Goal: Task Accomplishment & Management: Manage account settings

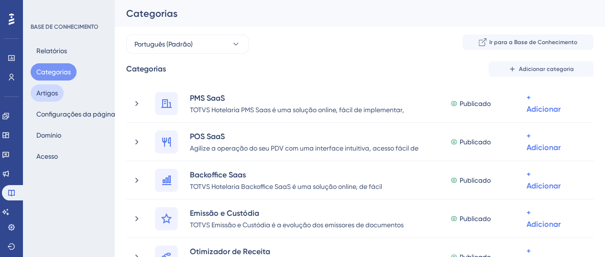
click at [53, 93] on font "Artigos" at bounding box center [47, 93] width 22 height 8
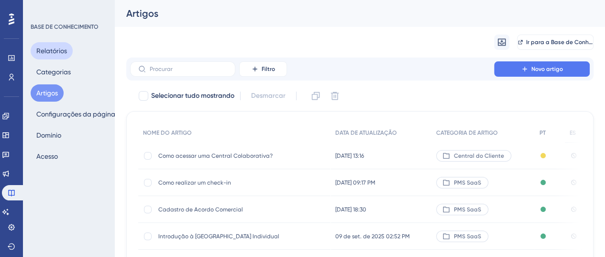
click at [66, 47] on font "Relatórios" at bounding box center [51, 51] width 31 height 8
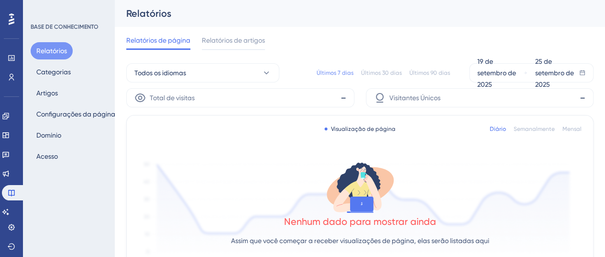
click at [77, 76] on div "Relatórios Categorias Artigos Configurações da página [PERSON_NAME]" at bounding box center [70, 103] width 78 height 123
click at [74, 69] on button "Categorias" at bounding box center [54, 71] width 46 height 17
click at [78, 28] on font "BASE DE CONHECIMENTO" at bounding box center [65, 26] width 68 height 7
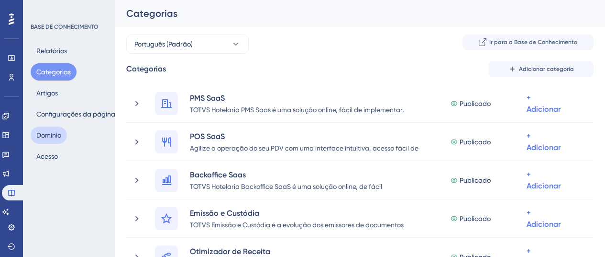
click at [43, 136] on font "Domínio" at bounding box center [48, 135] width 25 height 8
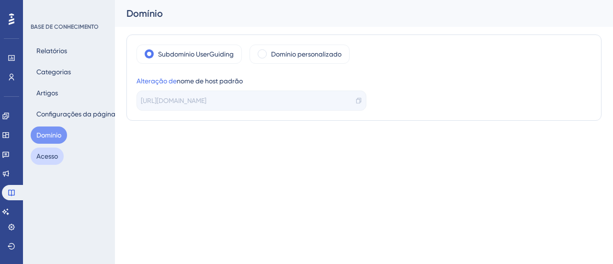
click at [42, 150] on font "Acesso" at bounding box center [47, 155] width 22 height 11
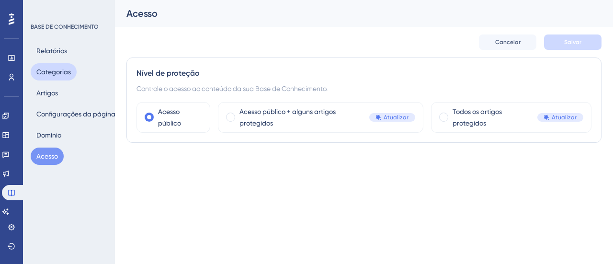
click at [60, 74] on font "Categorias" at bounding box center [53, 72] width 34 height 8
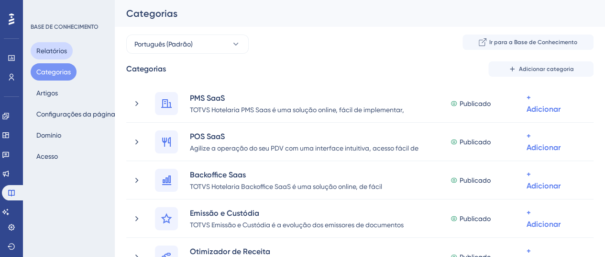
click at [53, 50] on font "Relatórios" at bounding box center [51, 51] width 31 height 8
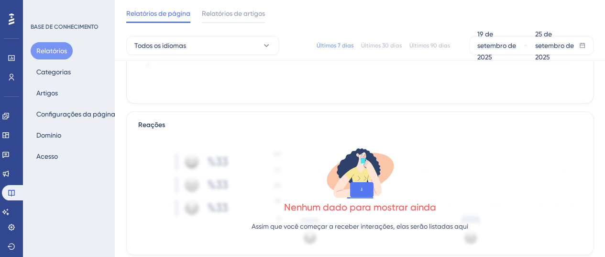
scroll to position [239, 0]
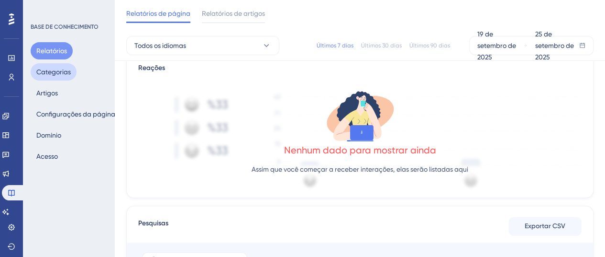
click at [63, 73] on font "Categorias" at bounding box center [53, 72] width 34 height 8
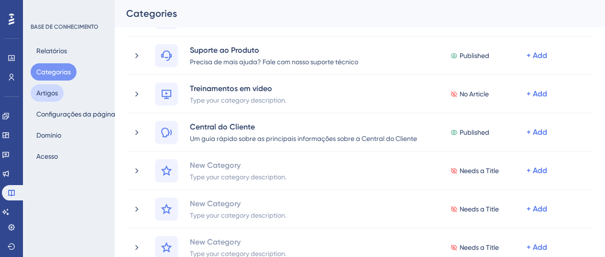
click at [49, 92] on font "Artigos" at bounding box center [47, 93] width 22 height 8
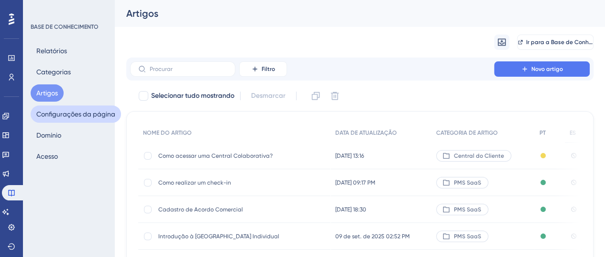
click at [51, 112] on font "Configurações da página" at bounding box center [75, 114] width 79 height 8
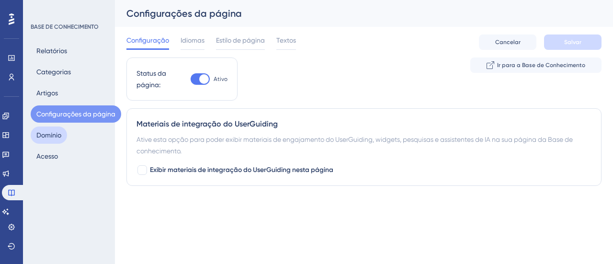
click at [58, 133] on font "Domínio" at bounding box center [48, 135] width 25 height 8
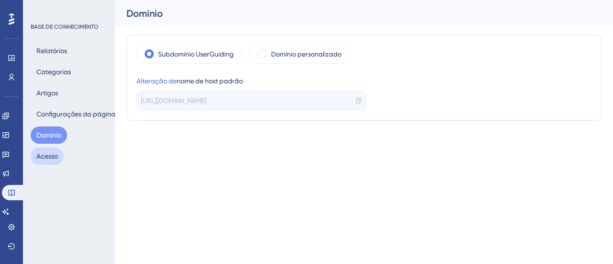
click at [52, 156] on font "Acesso" at bounding box center [47, 156] width 22 height 8
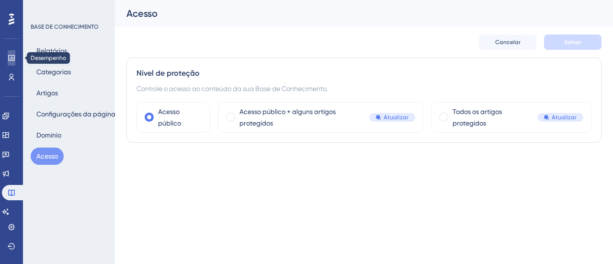
click at [14, 56] on icon at bounding box center [11, 58] width 6 height 6
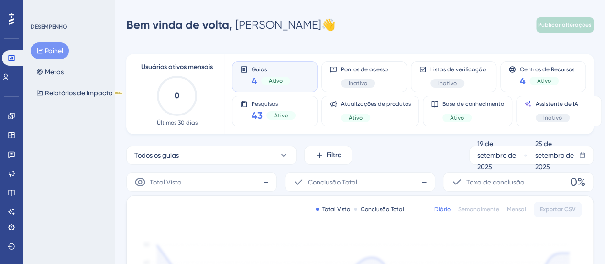
click at [51, 166] on div "DESEMPENHO Painel Metas Relatórios de Impacto BETA" at bounding box center [69, 132] width 92 height 264
click at [76, 87] on font "Relatórios de Impacto" at bounding box center [78, 92] width 67 height 11
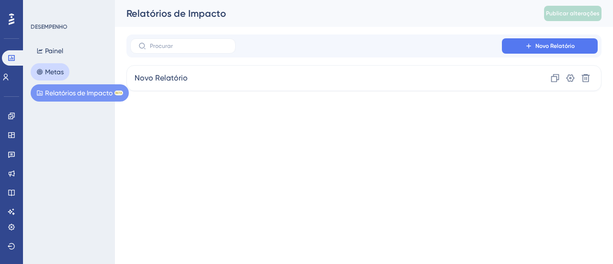
click at [53, 67] on font "Metas" at bounding box center [54, 71] width 19 height 11
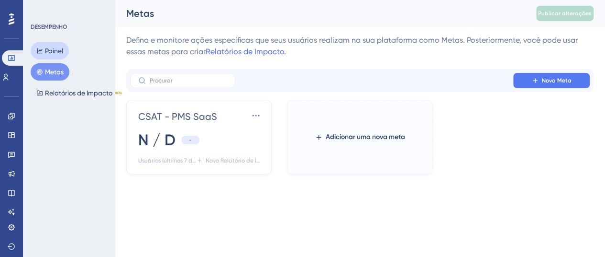
click at [55, 48] on font "Painel" at bounding box center [54, 51] width 18 height 8
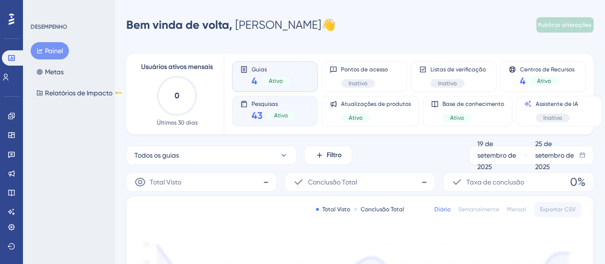
click at [260, 106] on font "Pesquisas" at bounding box center [265, 103] width 26 height 7
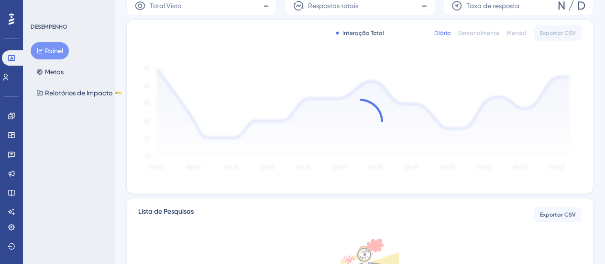
scroll to position [191, 0]
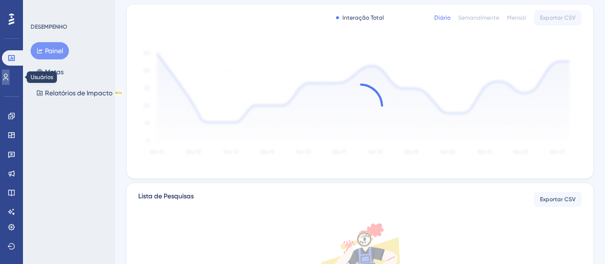
click at [10, 76] on icon at bounding box center [6, 77] width 8 height 8
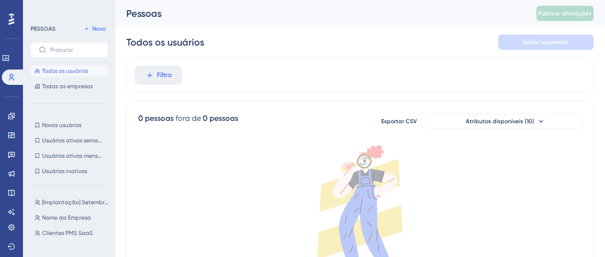
click at [12, 20] on icon at bounding box center [12, 18] width 6 height 11
click at [9, 50] on link at bounding box center [6, 57] width 8 height 15
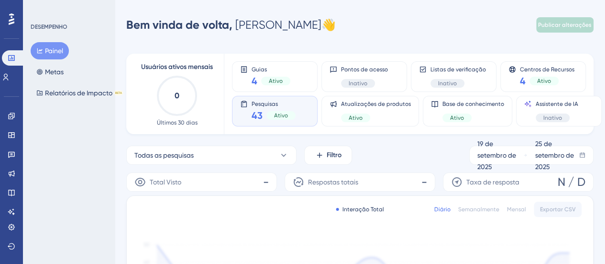
click at [276, 115] on font "Ativo" at bounding box center [281, 115] width 14 height 7
click at [12, 136] on icon at bounding box center [12, 135] width 8 height 8
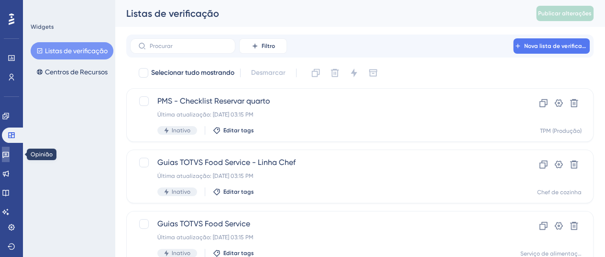
click at [10, 156] on icon at bounding box center [6, 154] width 8 height 8
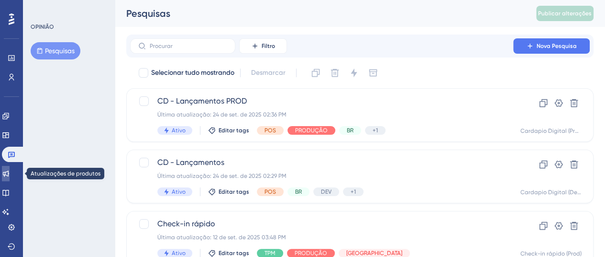
click at [10, 167] on link at bounding box center [6, 173] width 8 height 15
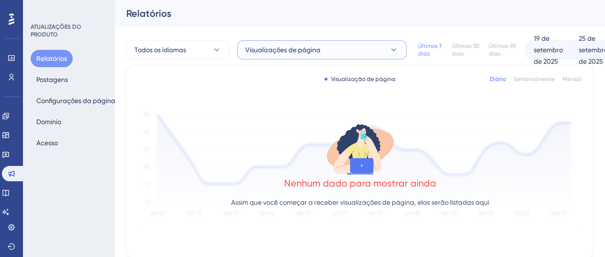
click at [398, 51] on icon at bounding box center [394, 50] width 10 height 10
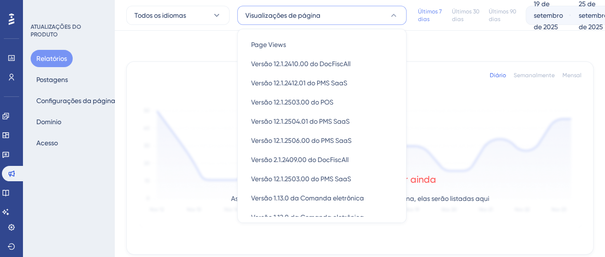
scroll to position [30, 0]
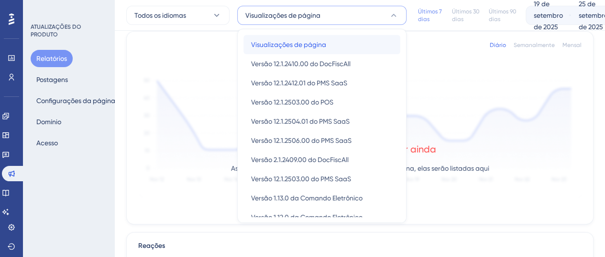
click at [320, 46] on font "Visualizações de página" at bounding box center [288, 45] width 75 height 8
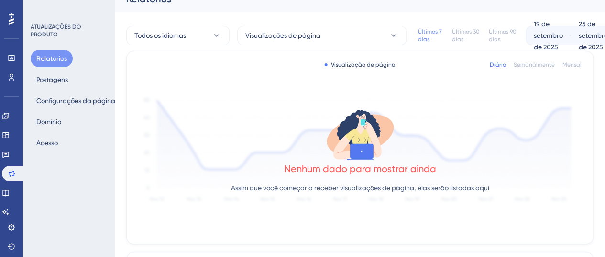
scroll to position [0, 0]
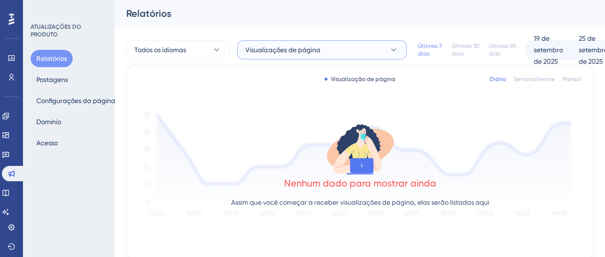
click at [394, 46] on icon at bounding box center [394, 50] width 10 height 10
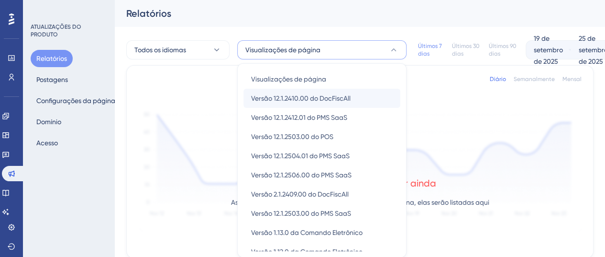
scroll to position [30, 0]
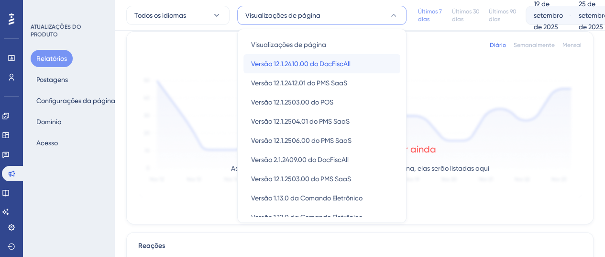
click at [351, 63] on font "Versão 12.1.2410.00 do DocFiscAll" at bounding box center [301, 64] width 100 height 8
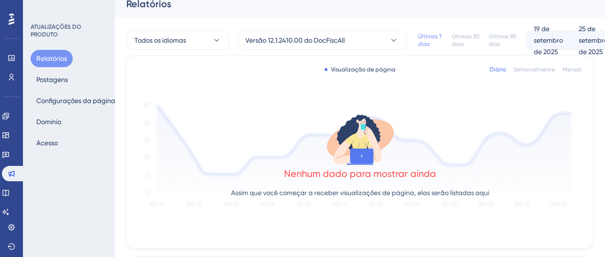
scroll to position [0, 0]
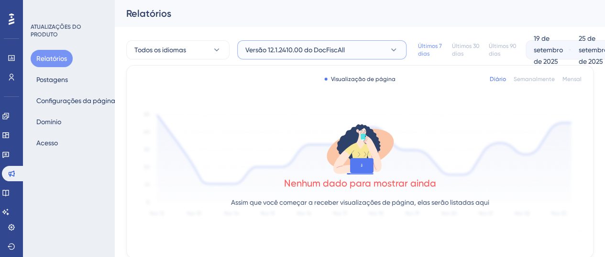
click at [396, 48] on icon at bounding box center [393, 49] width 5 height 3
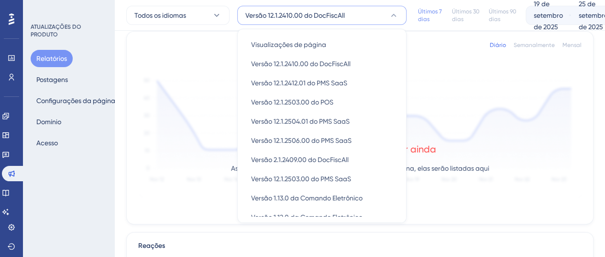
click at [462, 65] on div "Visualização de página Diário Semanalmente Mensal Nenhum dado para mostrar aind…" at bounding box center [360, 127] width 468 height 193
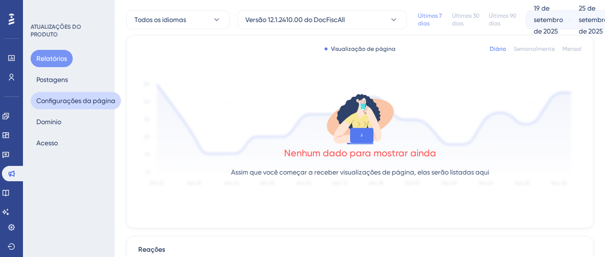
scroll to position [0, 0]
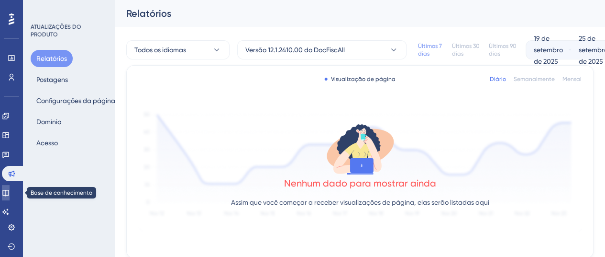
click at [2, 190] on link at bounding box center [6, 192] width 8 height 15
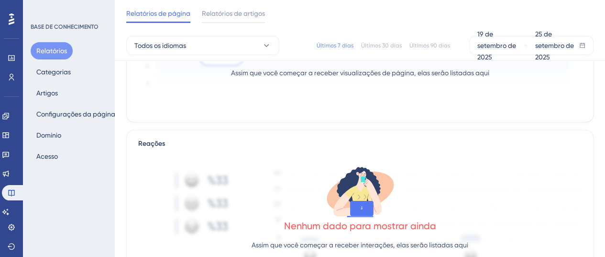
scroll to position [145, 0]
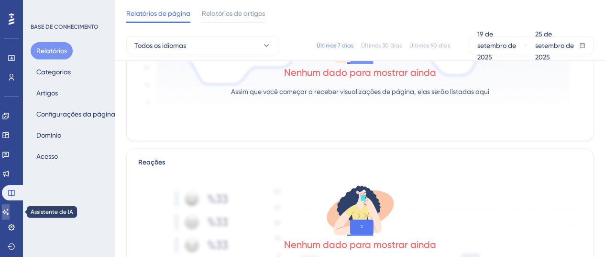
click at [7, 209] on link at bounding box center [6, 211] width 8 height 15
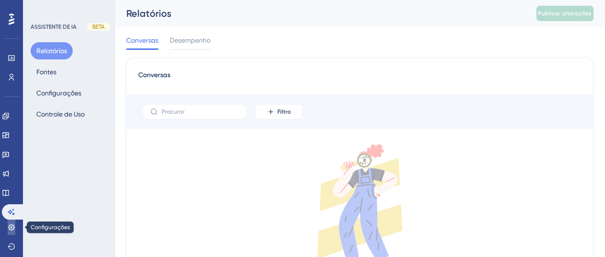
click at [8, 224] on icon at bounding box center [12, 227] width 8 height 8
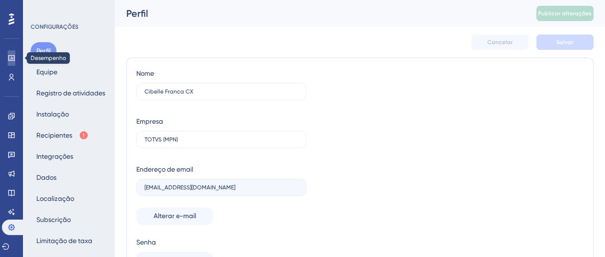
click at [13, 58] on icon at bounding box center [11, 58] width 6 height 6
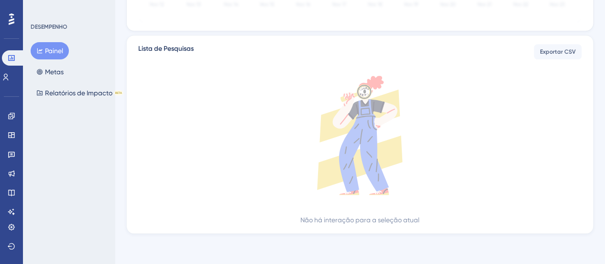
scroll to position [4, 0]
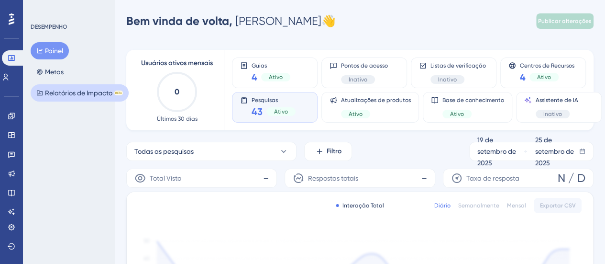
click at [84, 89] on font "Relatórios de Impacto" at bounding box center [78, 93] width 67 height 8
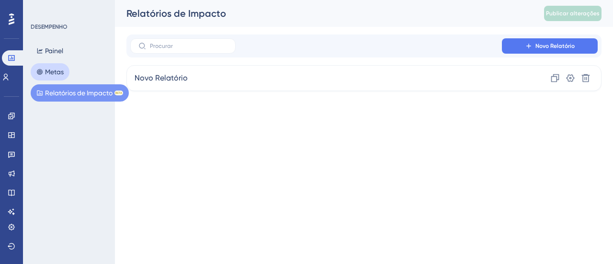
click at [67, 76] on button "Metas" at bounding box center [50, 71] width 39 height 17
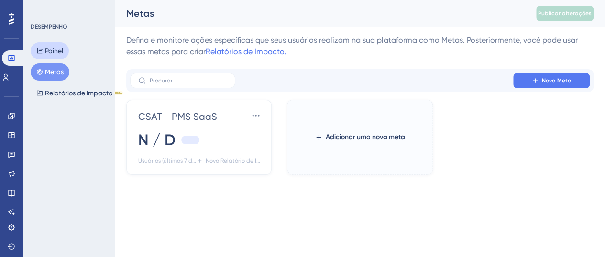
click at [64, 49] on button "Painel" at bounding box center [50, 50] width 38 height 17
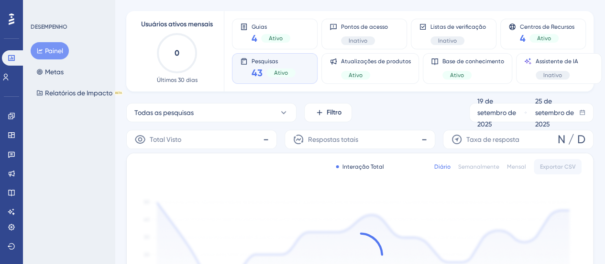
scroll to position [96, 0]
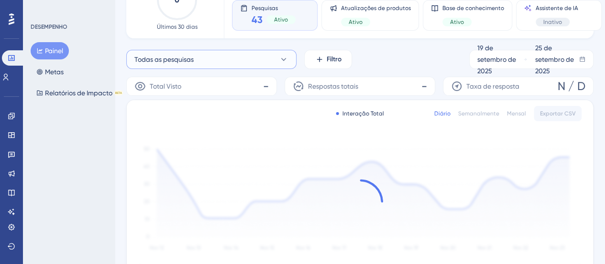
click at [286, 60] on icon at bounding box center [284, 60] width 10 height 10
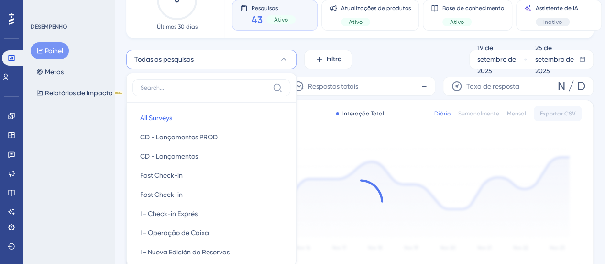
scroll to position [125, 0]
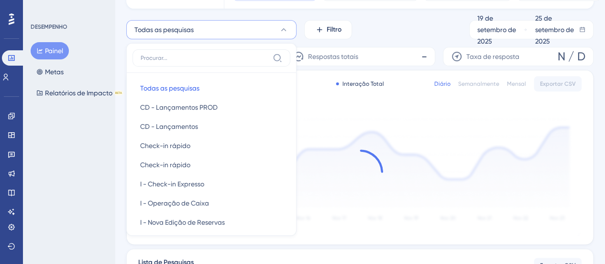
click at [403, 23] on div "Todas as pesquisas Todas as pesquisas Todas as pesquisas CD - Lançamentos PROD …" at bounding box center [360, 29] width 468 height 19
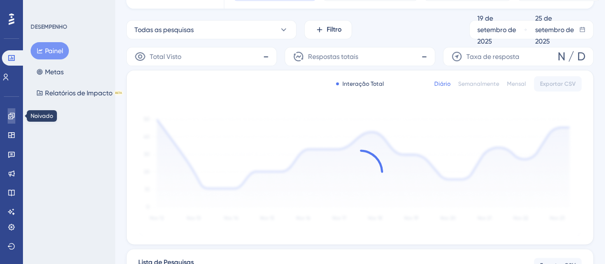
click at [12, 116] on icon at bounding box center [11, 115] width 6 height 6
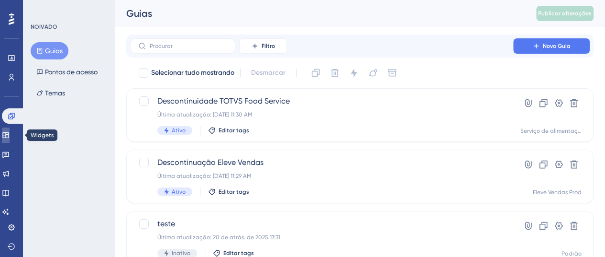
click at [10, 133] on link at bounding box center [6, 134] width 8 height 15
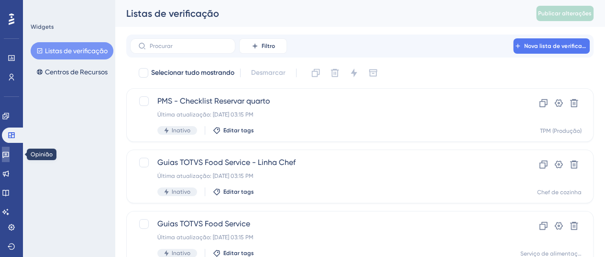
click at [10, 153] on icon at bounding box center [6, 154] width 8 height 8
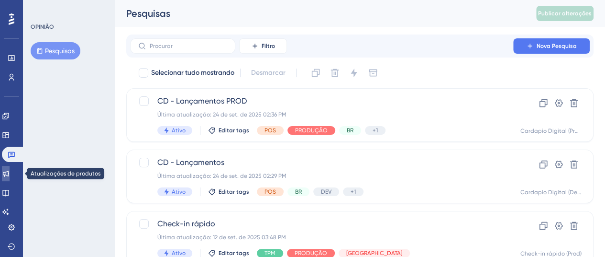
click at [10, 170] on icon at bounding box center [6, 173] width 8 height 8
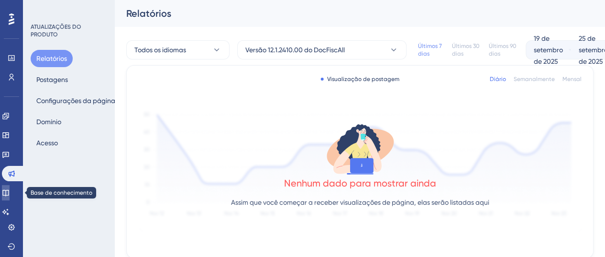
click at [10, 190] on icon at bounding box center [6, 193] width 8 height 8
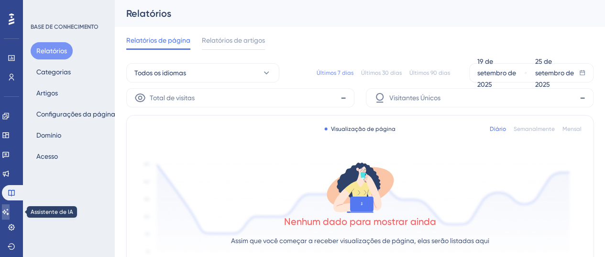
click at [10, 209] on icon at bounding box center [6, 212] width 8 height 8
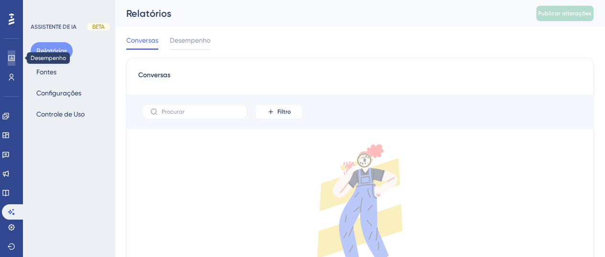
click at [10, 58] on icon at bounding box center [11, 58] width 6 height 6
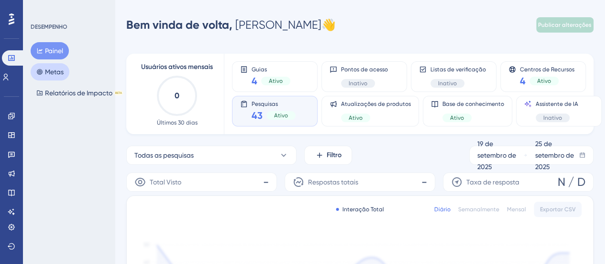
click at [46, 68] on font "Metas" at bounding box center [54, 72] width 19 height 8
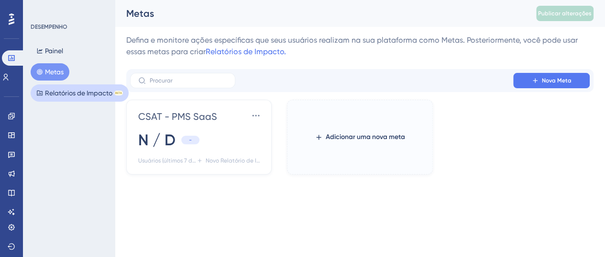
click at [71, 91] on font "Relatórios de Impacto" at bounding box center [78, 93] width 67 height 8
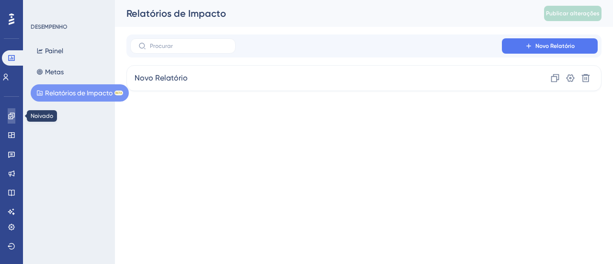
click at [12, 118] on icon at bounding box center [11, 115] width 6 height 6
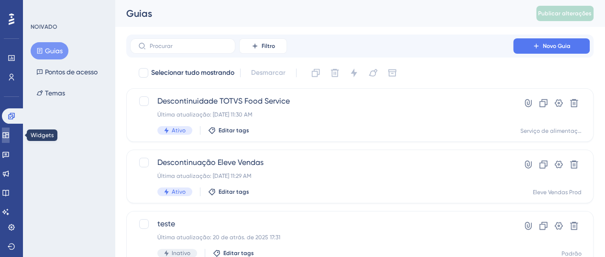
click at [6, 139] on link at bounding box center [6, 134] width 8 height 15
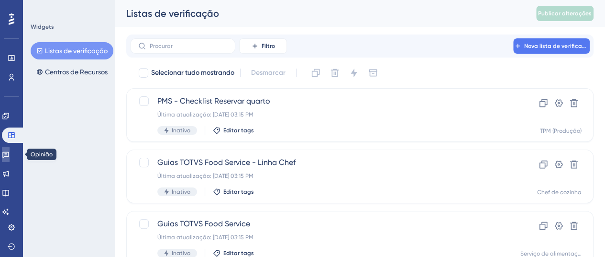
click at [10, 161] on link at bounding box center [6, 153] width 8 height 15
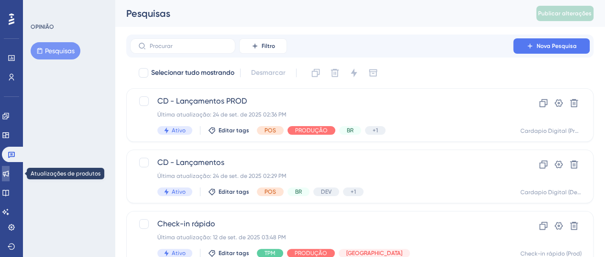
click at [10, 173] on icon at bounding box center [6, 173] width 8 height 8
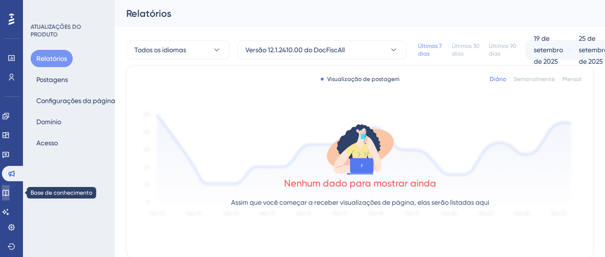
click at [9, 193] on icon at bounding box center [6, 193] width 8 height 8
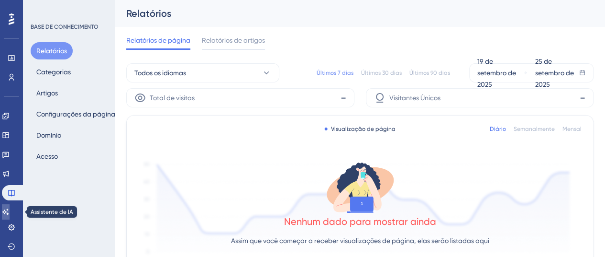
click at [9, 212] on icon at bounding box center [5, 211] width 7 height 6
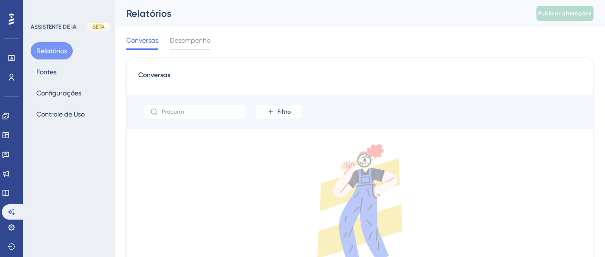
click at [11, 16] on icon at bounding box center [12, 18] width 6 height 11
click at [13, 56] on icon at bounding box center [12, 58] width 8 height 8
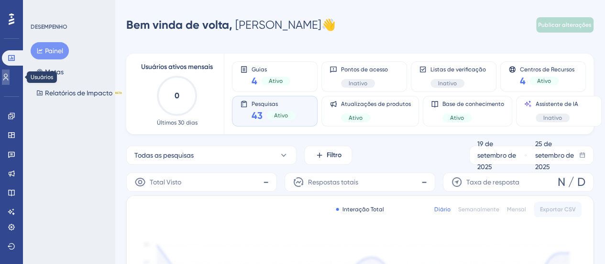
click at [9, 74] on icon at bounding box center [5, 77] width 5 height 7
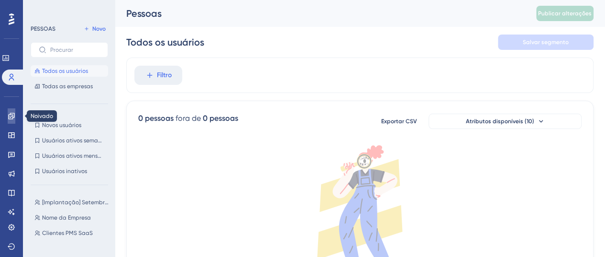
click at [11, 112] on link at bounding box center [12, 115] width 8 height 15
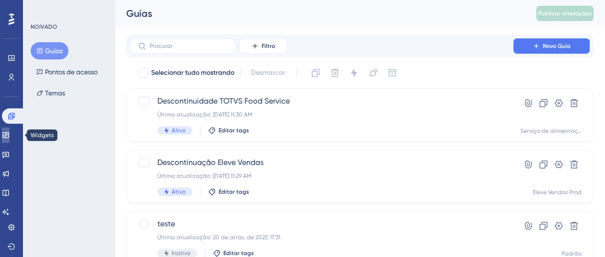
click at [9, 132] on icon at bounding box center [5, 135] width 6 height 6
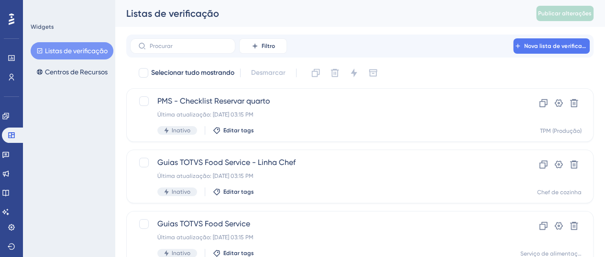
click at [14, 20] on icon at bounding box center [12, 18] width 6 height 11
click at [8, 62] on link at bounding box center [12, 57] width 8 height 15
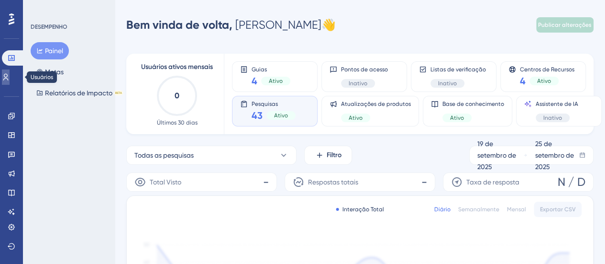
click at [8, 77] on icon at bounding box center [6, 77] width 8 height 8
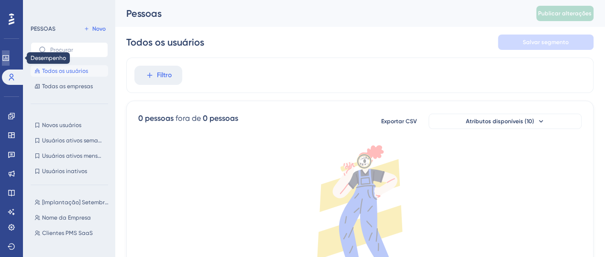
click at [8, 57] on icon at bounding box center [5, 58] width 6 height 6
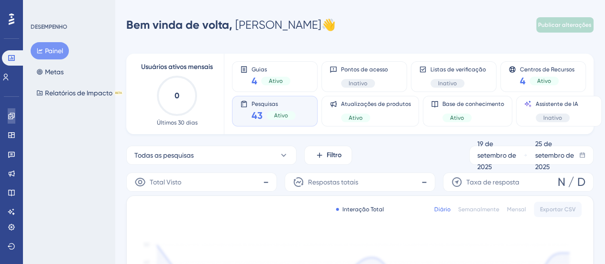
click at [9, 116] on icon at bounding box center [12, 116] width 8 height 8
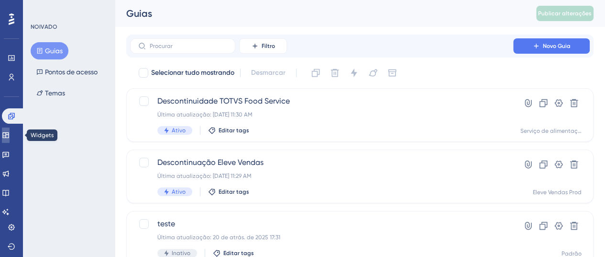
click at [5, 134] on link at bounding box center [6, 134] width 8 height 15
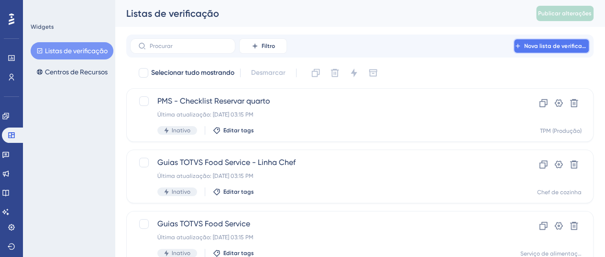
click at [570, 44] on font "Nova lista de verificação" at bounding box center [559, 46] width 68 height 7
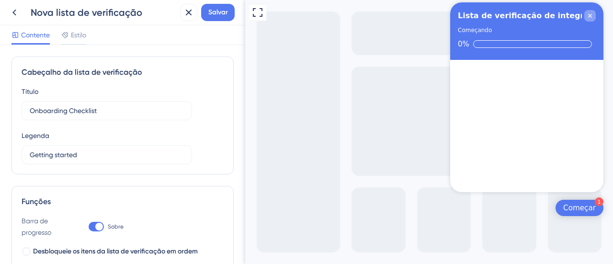
click at [587, 13] on icon "Fechar lista de verificação" at bounding box center [590, 16] width 8 height 8
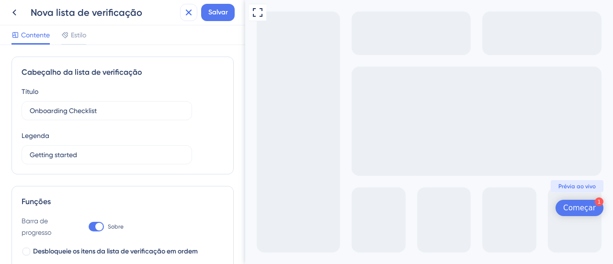
click at [185, 15] on icon at bounding box center [188, 12] width 11 height 11
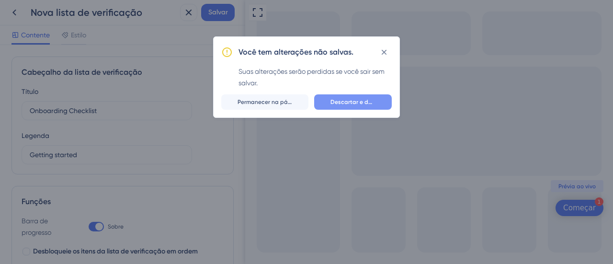
click at [356, 99] on font "Descartar e deixar" at bounding box center [355, 102] width 51 height 7
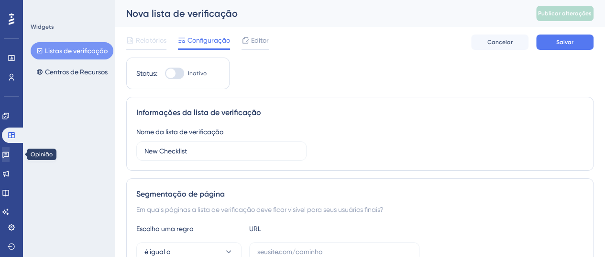
click at [5, 147] on div "Opinião" at bounding box center [11, 153] width 19 height 15
click at [6, 151] on link at bounding box center [6, 153] width 8 height 15
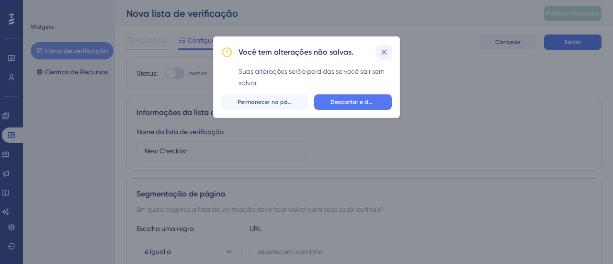
click at [378, 49] on button at bounding box center [383, 52] width 15 height 15
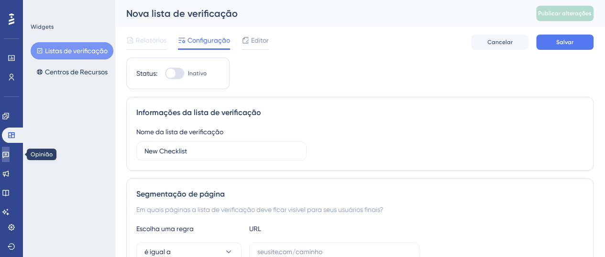
click at [10, 158] on link at bounding box center [6, 153] width 8 height 15
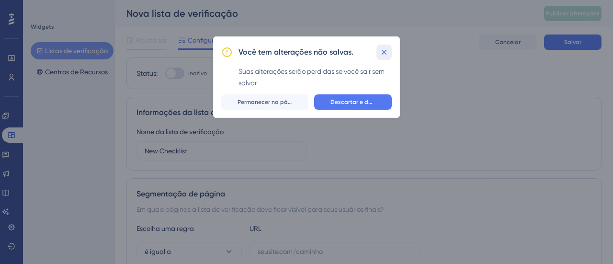
click at [380, 52] on icon at bounding box center [384, 52] width 10 height 10
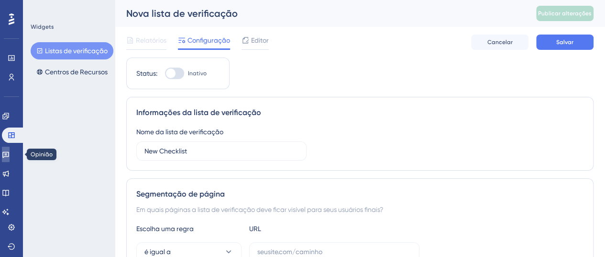
click at [10, 154] on icon at bounding box center [6, 154] width 8 height 8
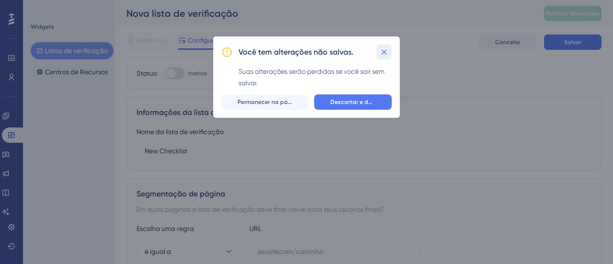
click at [381, 52] on icon at bounding box center [384, 52] width 10 height 10
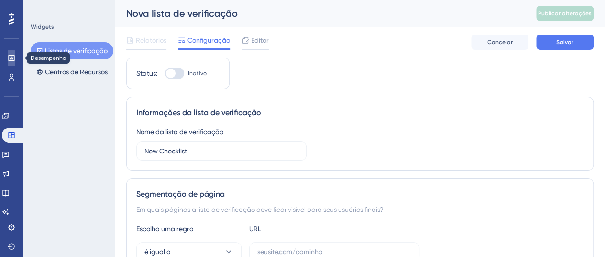
click at [12, 57] on icon at bounding box center [12, 58] width 8 height 8
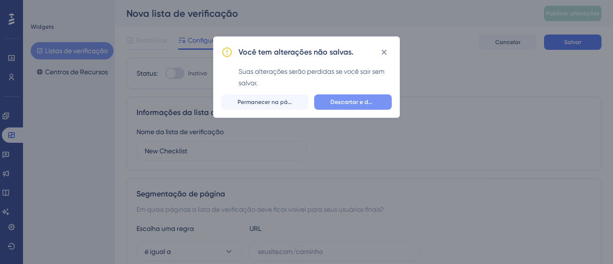
click at [341, 101] on font "Descartar e deixar" at bounding box center [355, 102] width 51 height 7
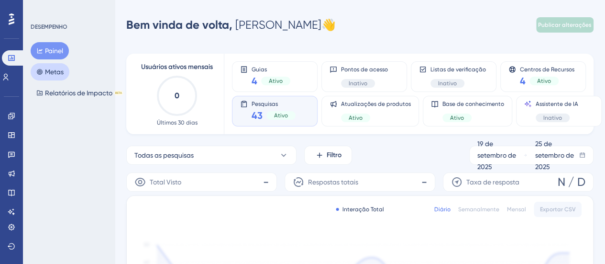
click at [59, 74] on font "Metas" at bounding box center [54, 72] width 19 height 8
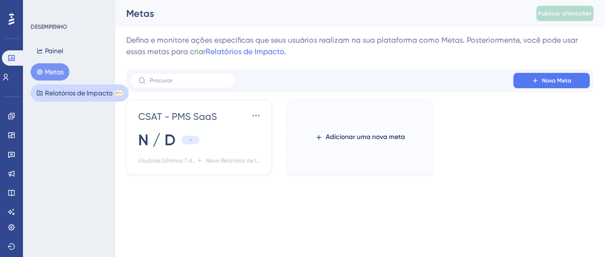
click at [66, 99] on button "Relatórios de Impacto BETA" at bounding box center [80, 92] width 98 height 17
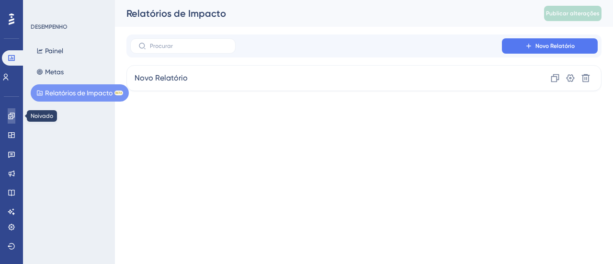
click at [11, 118] on icon at bounding box center [11, 115] width 6 height 6
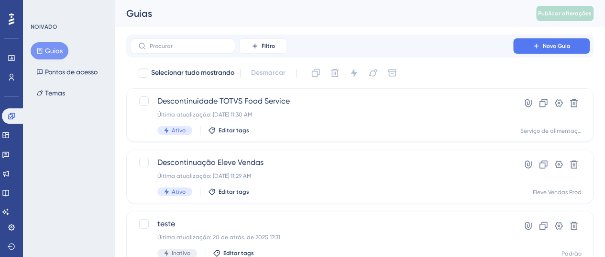
click at [13, 21] on icon at bounding box center [12, 19] width 6 height 12
click at [11, 59] on icon at bounding box center [12, 58] width 8 height 8
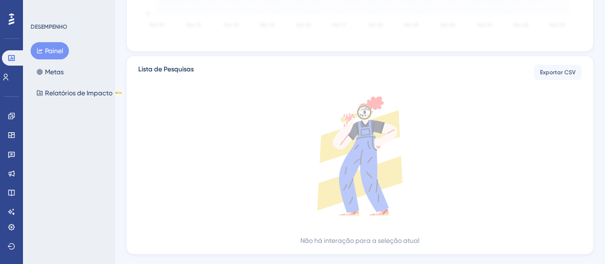
scroll to position [339, 0]
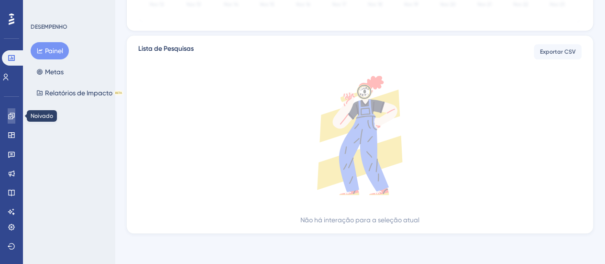
click at [15, 114] on link at bounding box center [12, 115] width 8 height 15
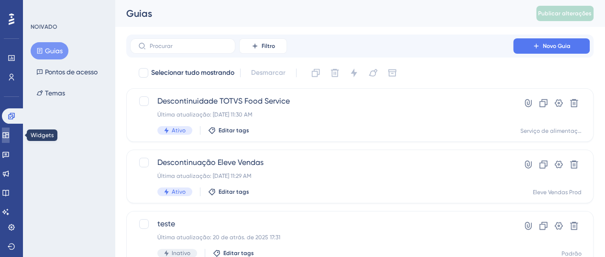
click at [10, 133] on icon at bounding box center [6, 135] width 8 height 8
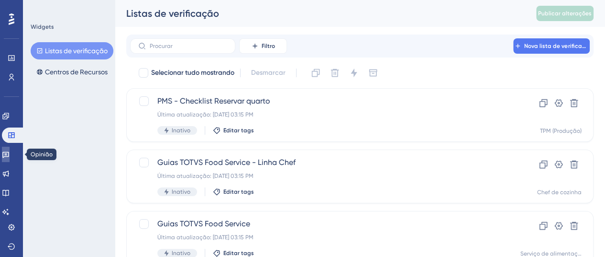
click at [9, 156] on icon at bounding box center [5, 155] width 7 height 6
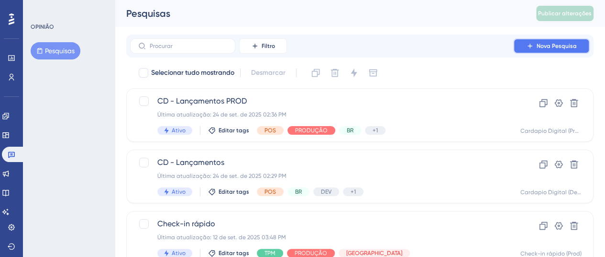
click at [565, 46] on font "Nova Pesquisa" at bounding box center [557, 46] width 40 height 7
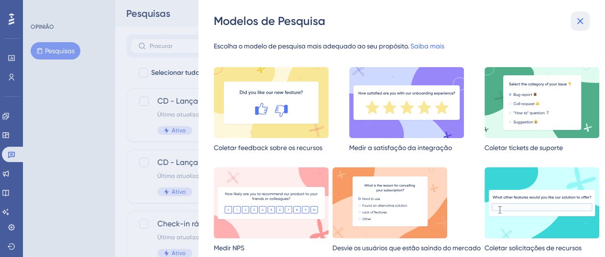
click at [579, 22] on icon at bounding box center [581, 21] width 6 height 6
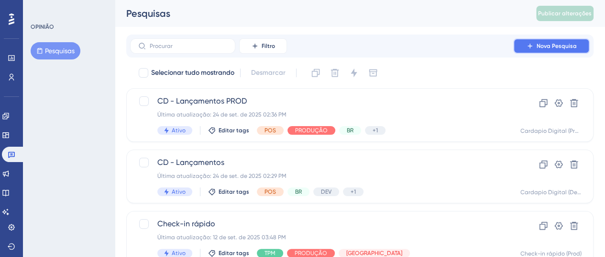
click at [531, 45] on icon at bounding box center [530, 46] width 4 height 4
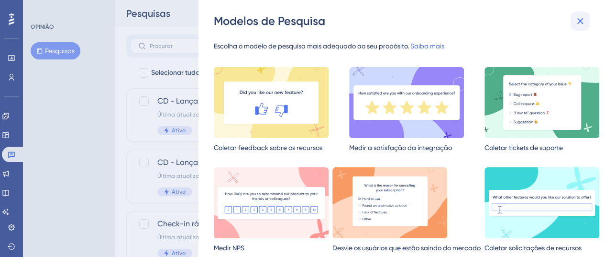
click at [575, 22] on icon at bounding box center [580, 20] width 11 height 11
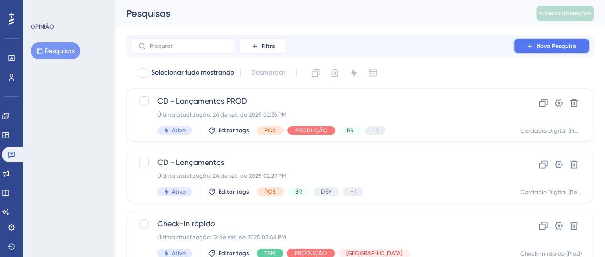
click at [542, 49] on span "Nova Pesquisa" at bounding box center [557, 46] width 40 height 8
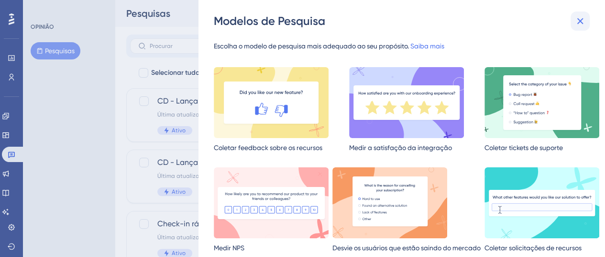
click at [570, 21] on div "Modelos de Pesquisa" at bounding box center [403, 20] width 378 height 15
click at [578, 21] on icon at bounding box center [580, 20] width 11 height 11
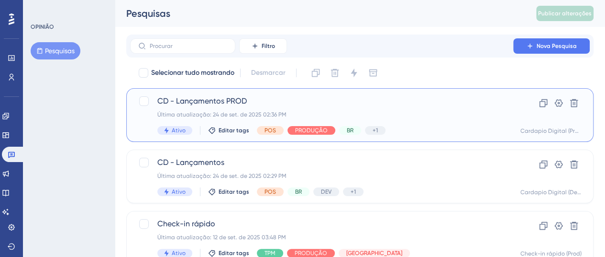
click at [213, 100] on font "CD - Lançamentos PROD" at bounding box center [201, 100] width 89 height 9
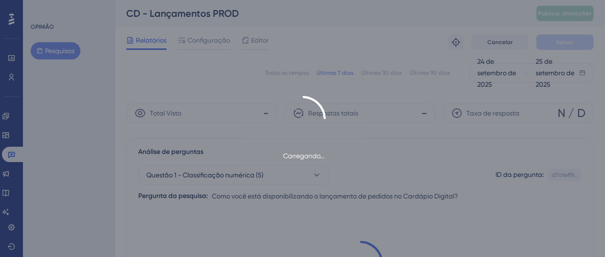
click at [472, 227] on div "Carregando..." at bounding box center [302, 128] width 605 height 257
click at [49, 52] on div "Carregando..." at bounding box center [302, 128] width 605 height 257
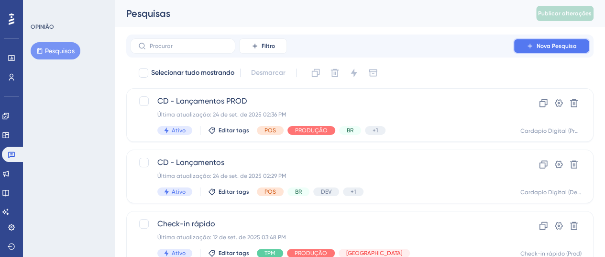
click at [555, 43] on font "Nova Pesquisa" at bounding box center [557, 46] width 40 height 7
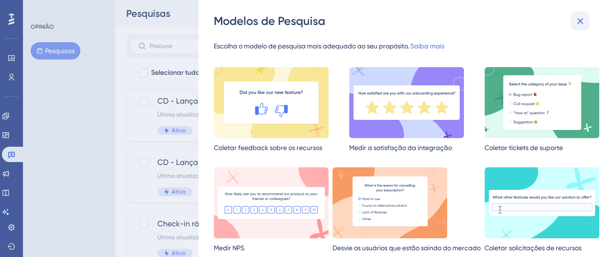
click at [576, 26] on icon at bounding box center [580, 20] width 11 height 11
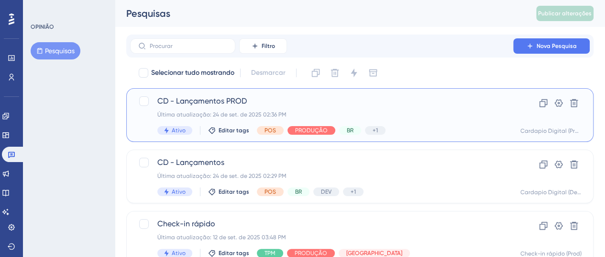
click at [219, 98] on font "CD - Lançamentos PROD" at bounding box center [201, 100] width 89 height 9
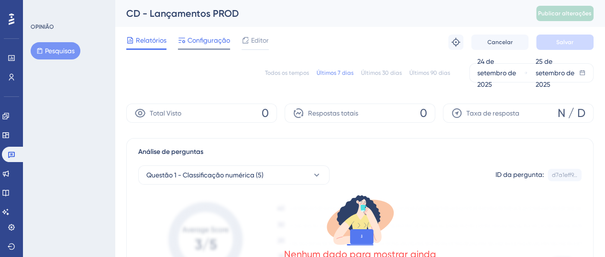
click at [221, 40] on font "Configuração" at bounding box center [209, 40] width 43 height 8
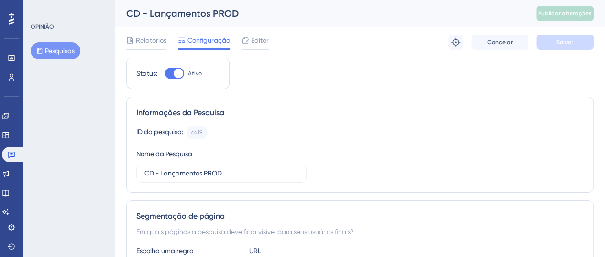
click at [67, 52] on font "Pesquisas" at bounding box center [60, 51] width 30 height 8
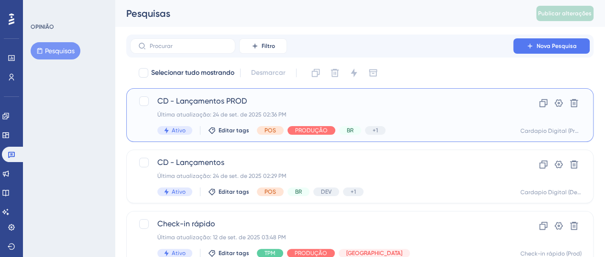
click at [202, 96] on font "CD - Lançamentos PROD" at bounding box center [201, 100] width 89 height 9
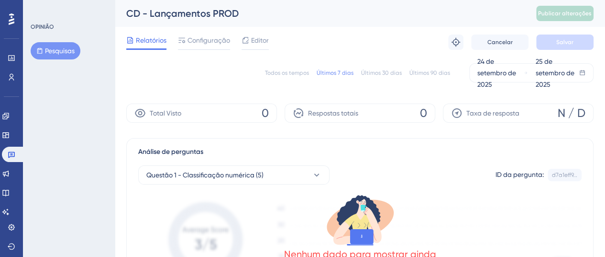
click at [298, 68] on div "Todos os tempos Últimos 7 dias Últimos 30 dias Últimos 90 dias [DATE] [DATE]" at bounding box center [360, 72] width 468 height 19
click at [292, 74] on font "Todos os tempos" at bounding box center [287, 72] width 44 height 7
click at [365, 73] on font "Últimos 30 dias" at bounding box center [381, 72] width 41 height 7
click at [434, 73] on font "Últimos 90 dias" at bounding box center [430, 72] width 41 height 7
click at [65, 53] on font "Pesquisas" at bounding box center [60, 51] width 30 height 8
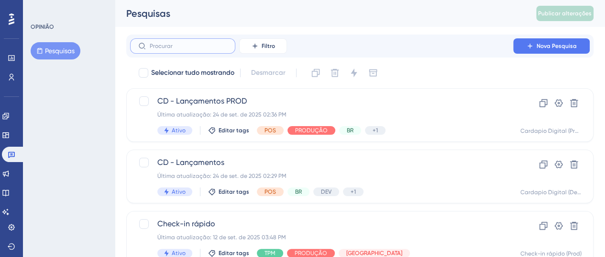
click at [176, 45] on input "text" at bounding box center [189, 46] width 78 height 7
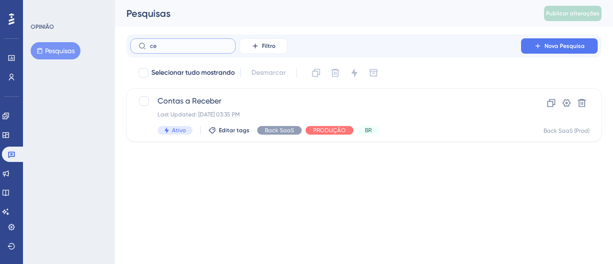
type input "cen"
checkbox input "true"
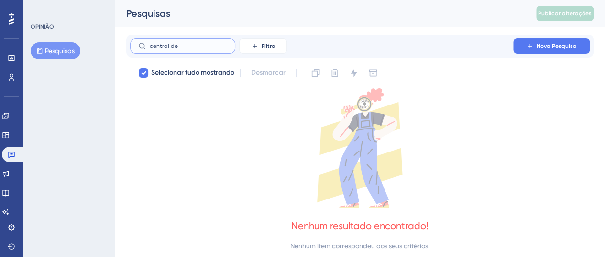
type input "central de"
drag, startPoint x: 209, startPoint y: 44, endPoint x: 11, endPoint y: 22, distance: 199.3
click at [115, 22] on div "Desempenho Usuários Noivado Widgets Opinião Atualizações de produtos Base de co…" at bounding box center [360, 133] width 491 height 267
checkbox input "false"
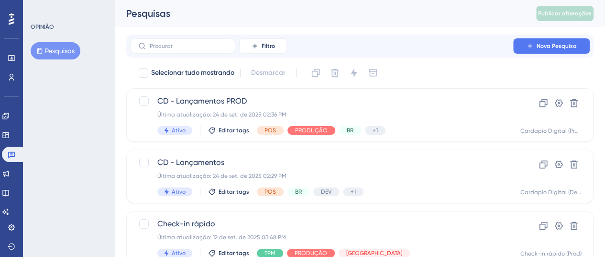
click at [61, 50] on font "Pesquisas" at bounding box center [60, 51] width 30 height 8
click at [43, 24] on font "OPINIÃO" at bounding box center [42, 26] width 23 height 7
click at [66, 47] on font "Pesquisas" at bounding box center [60, 51] width 30 height 8
click at [10, 58] on icon at bounding box center [11, 58] width 6 height 6
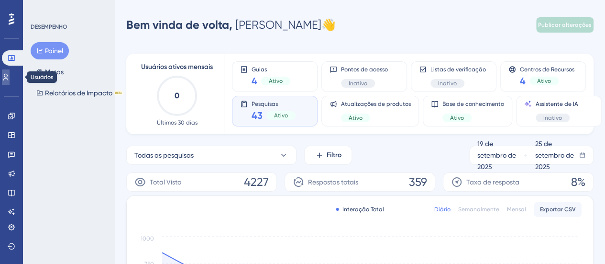
click at [8, 75] on icon at bounding box center [6, 77] width 8 height 8
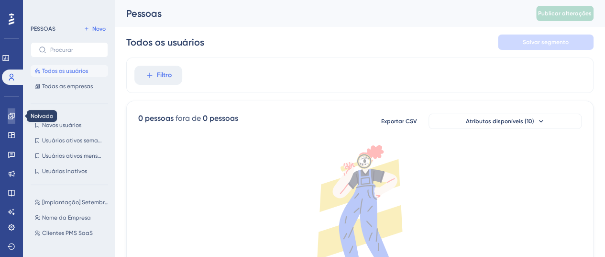
click at [10, 112] on icon at bounding box center [12, 116] width 8 height 8
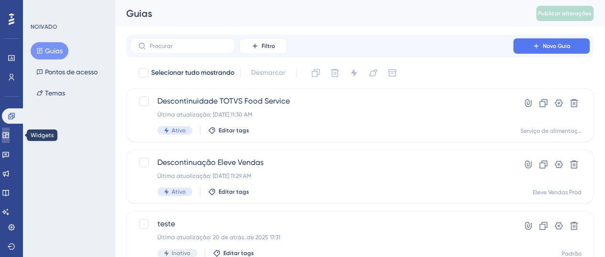
click at [10, 136] on icon at bounding box center [6, 135] width 8 height 8
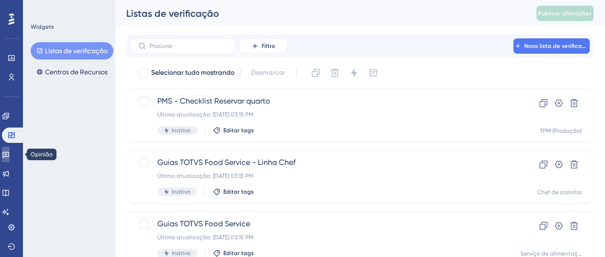
click at [10, 154] on icon at bounding box center [6, 154] width 8 height 8
